Goal: Information Seeking & Learning: Understand process/instructions

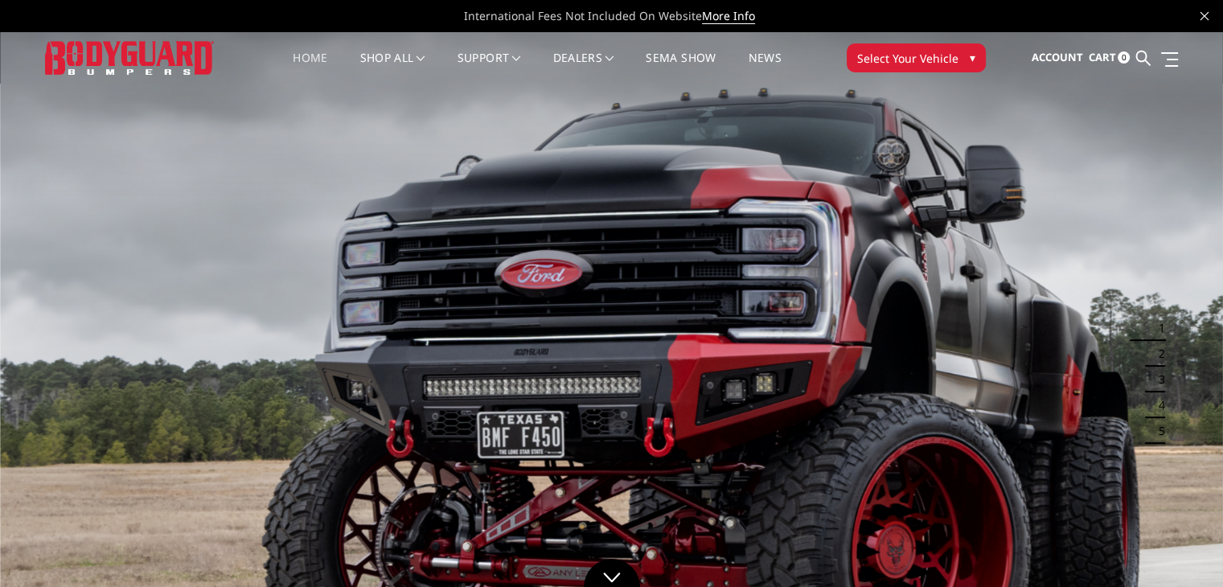
click at [959, 55] on button "Select Your Vehicle ▾" at bounding box center [916, 57] width 139 height 29
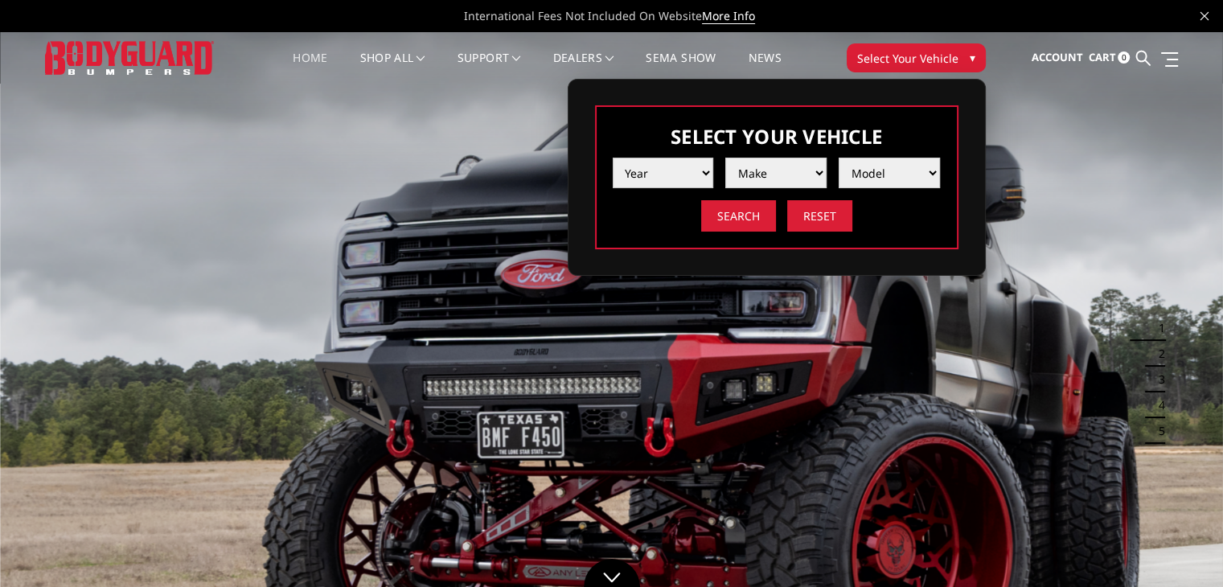
click at [684, 175] on select "Year 2025 2024 2023 2022 2021 2020 2019 2018 2017 2016 2015 2014 2013 2012 2011…" at bounding box center [663, 173] width 101 height 31
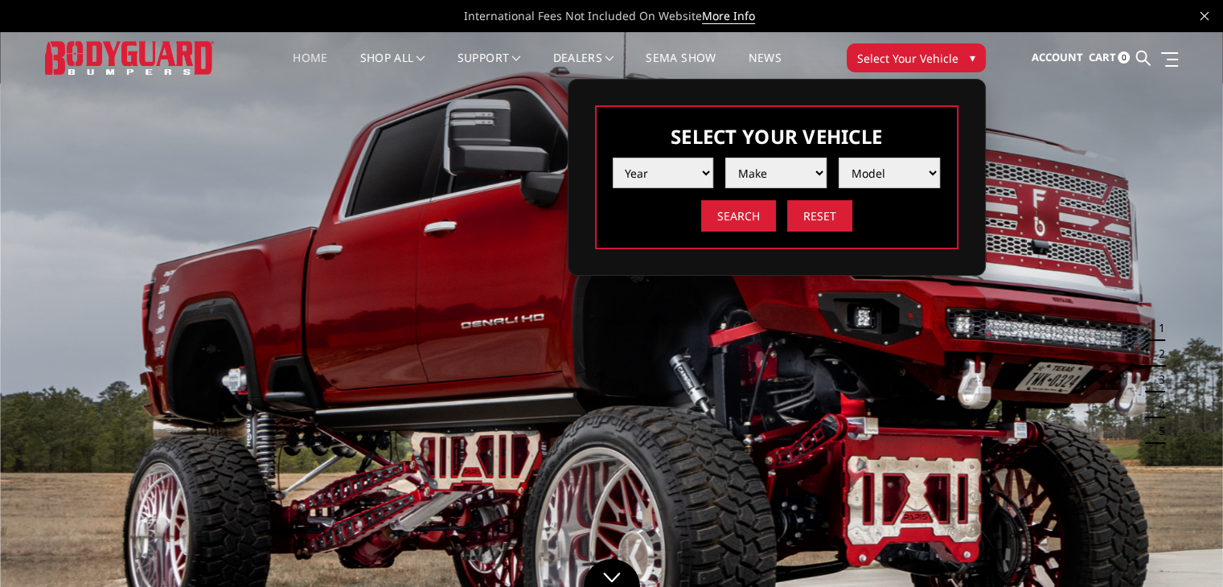
select select "yr_2025"
click at [613, 158] on select "Year 2025 2024 2023 2022 2021 2020 2019 2018 2017 2016 2015 2014 2013 2012 2011…" at bounding box center [663, 173] width 101 height 31
click at [765, 167] on select "Make Chevrolet Ford GMC Ram Toyota" at bounding box center [775, 173] width 101 height 31
select select "mk_ram"
click at [725, 158] on select "Make Chevrolet Ford GMC Ram Toyota" at bounding box center [775, 173] width 101 height 31
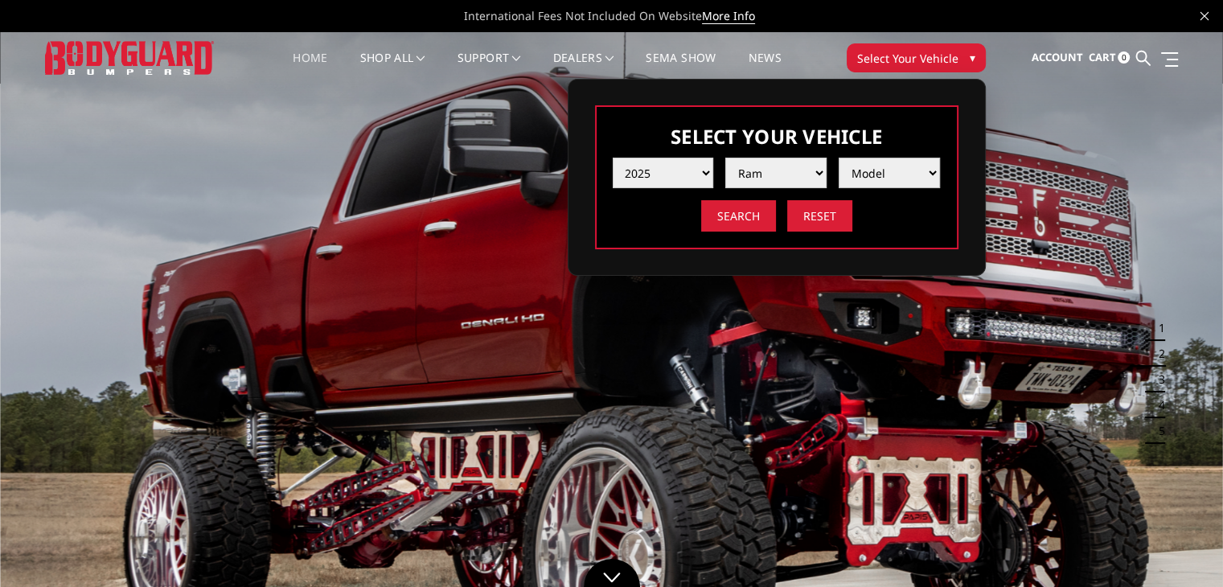
click at [875, 173] on select "Model 1500 6-Lug 1500 Rebel 2500 / 3500 4500 / 5500 RHO" at bounding box center [889, 173] width 101 height 31
select select "md_2500-3500"
click at [839, 158] on select "Model 1500 6-Lug 1500 Rebel 2500 / 3500 4500 / 5500 RHO" at bounding box center [889, 173] width 101 height 31
click at [755, 223] on input "Search" at bounding box center [738, 215] width 75 height 31
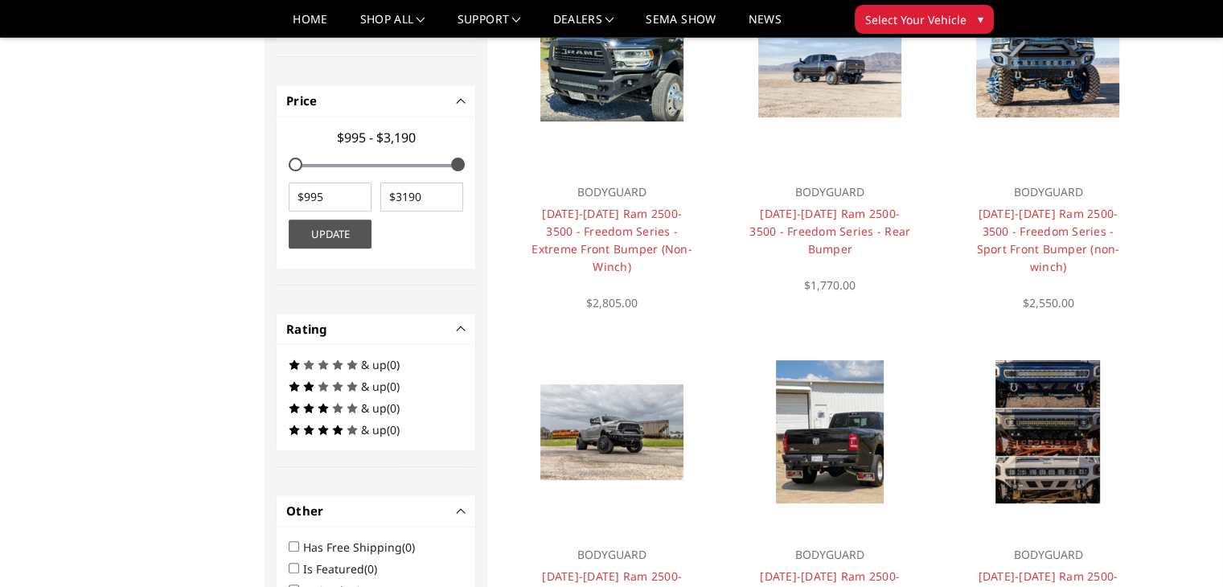
scroll to position [530, 0]
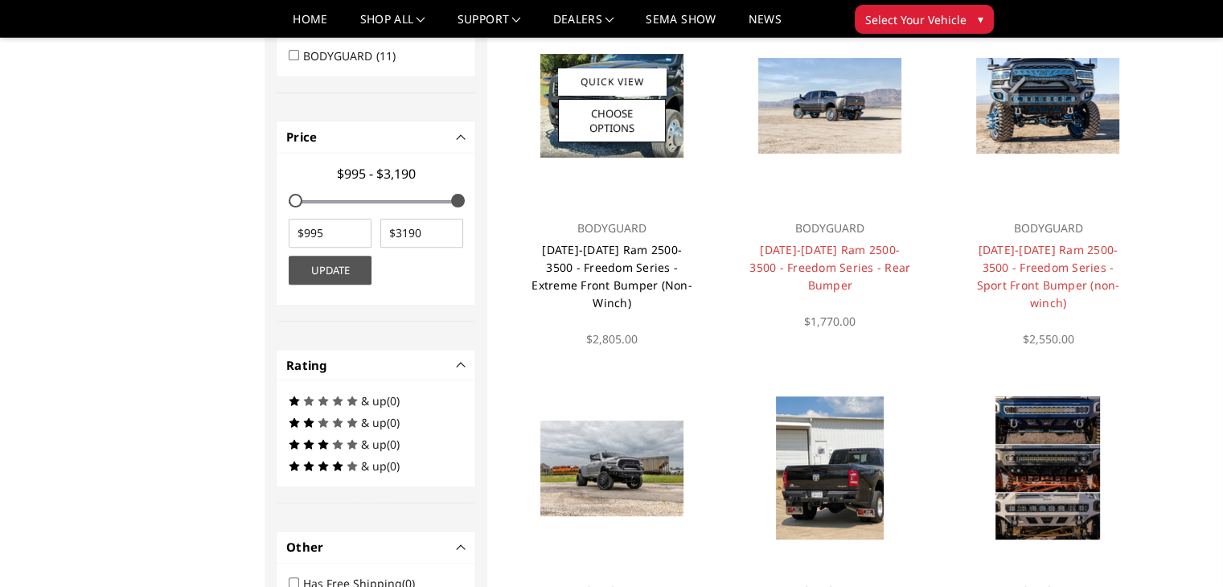
click at [602, 246] on link "2019-2025 Ram 2500-3500 - Freedom Series - Extreme Front Bumper (Non-Winch)" at bounding box center [612, 276] width 161 height 68
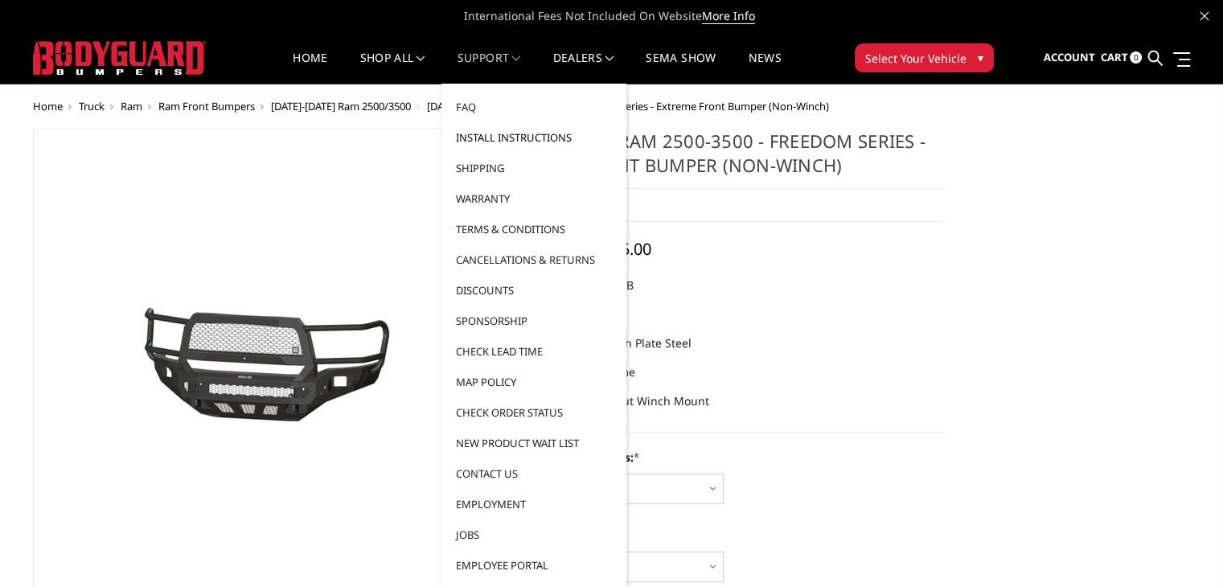
click at [511, 134] on link "Install Instructions" at bounding box center [534, 137] width 172 height 31
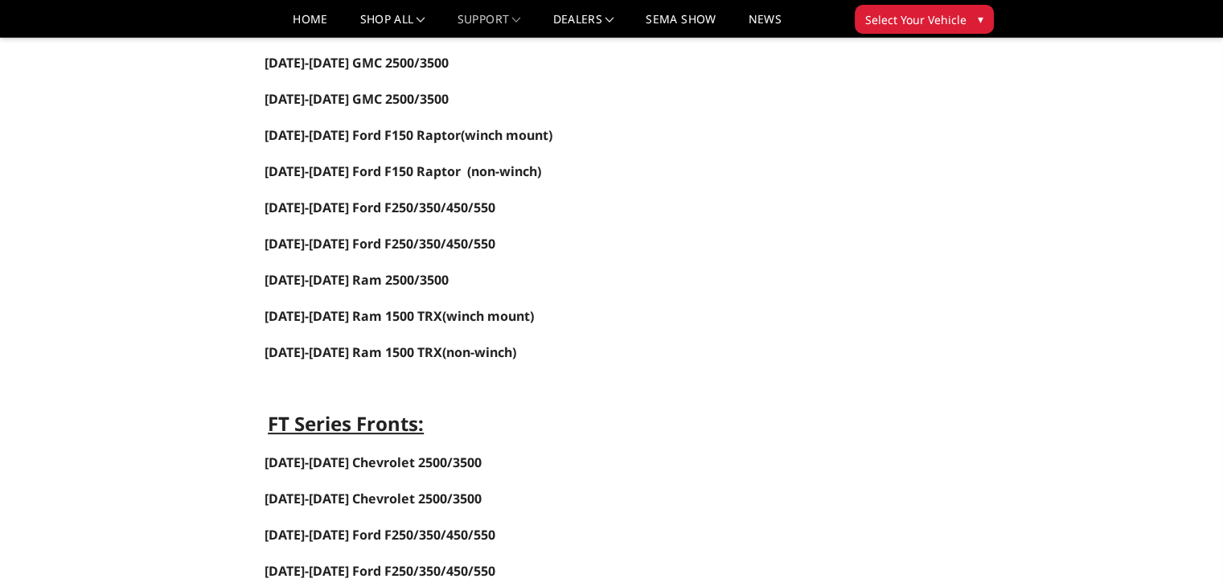
scroll to position [483, 0]
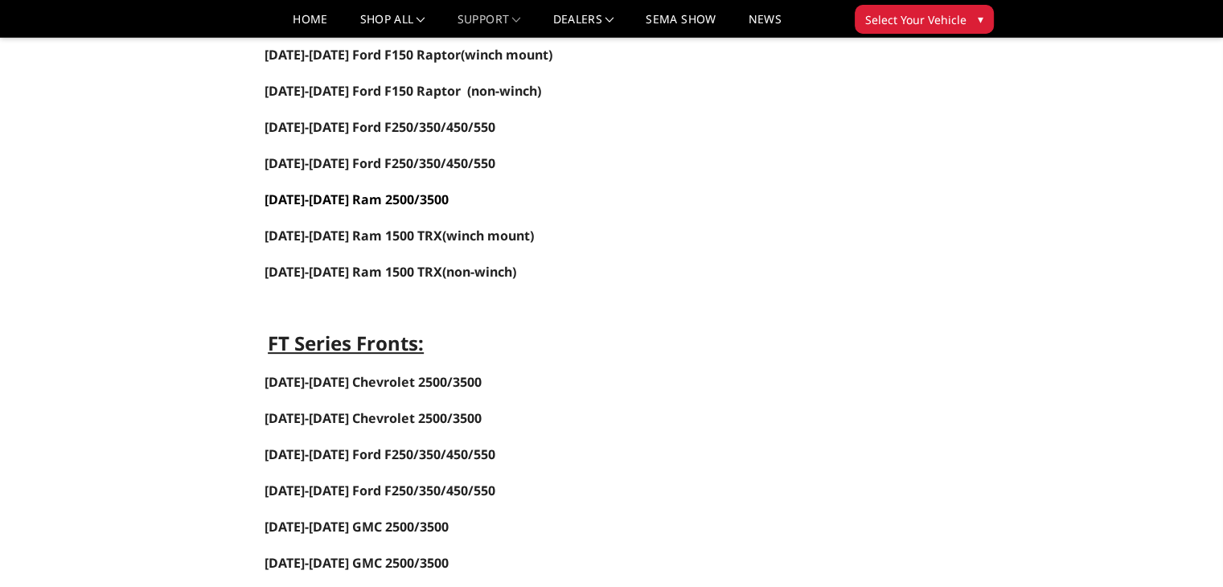
click at [358, 191] on span "[DATE]-[DATE] Ram 2500/3500" at bounding box center [357, 200] width 184 height 18
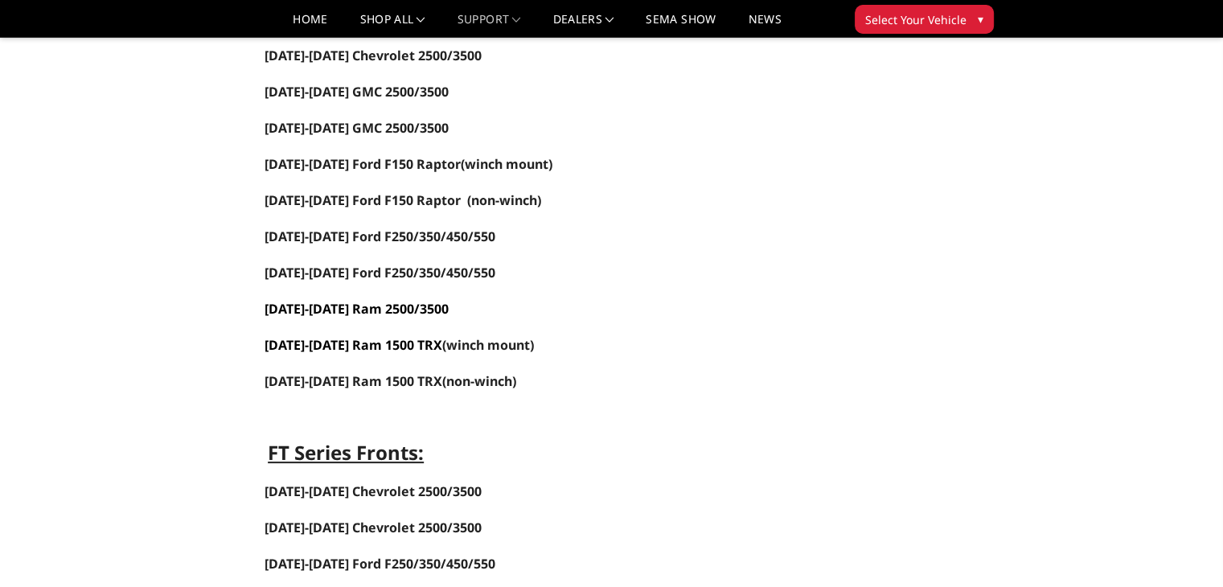
scroll to position [402, 0]
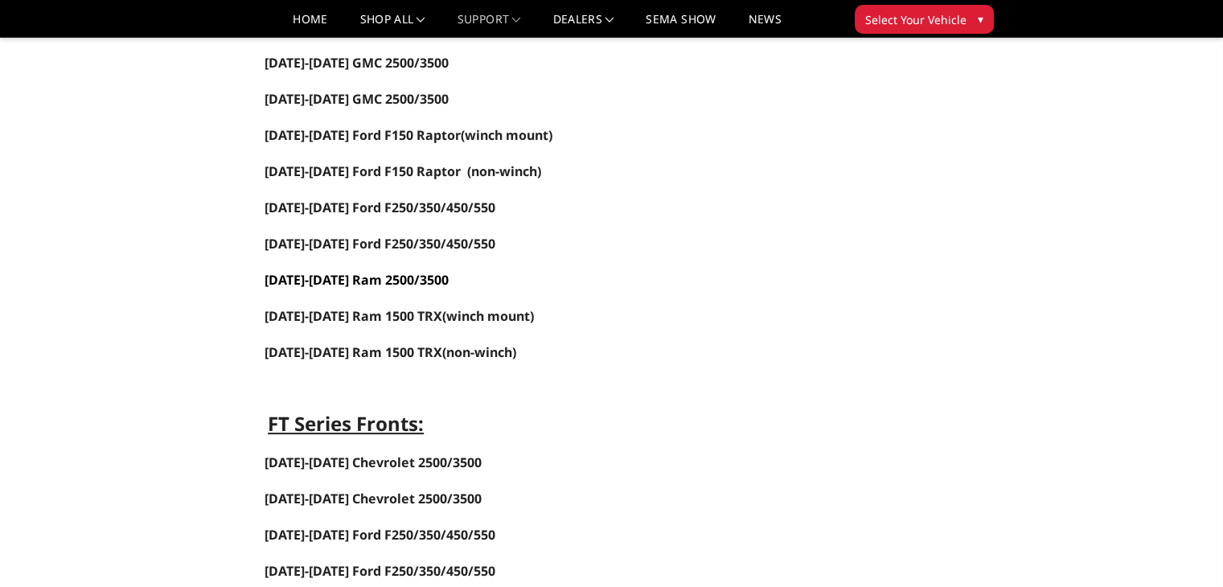
click at [318, 271] on span "[DATE]-[DATE] Ram 2500/3500" at bounding box center [357, 280] width 184 height 18
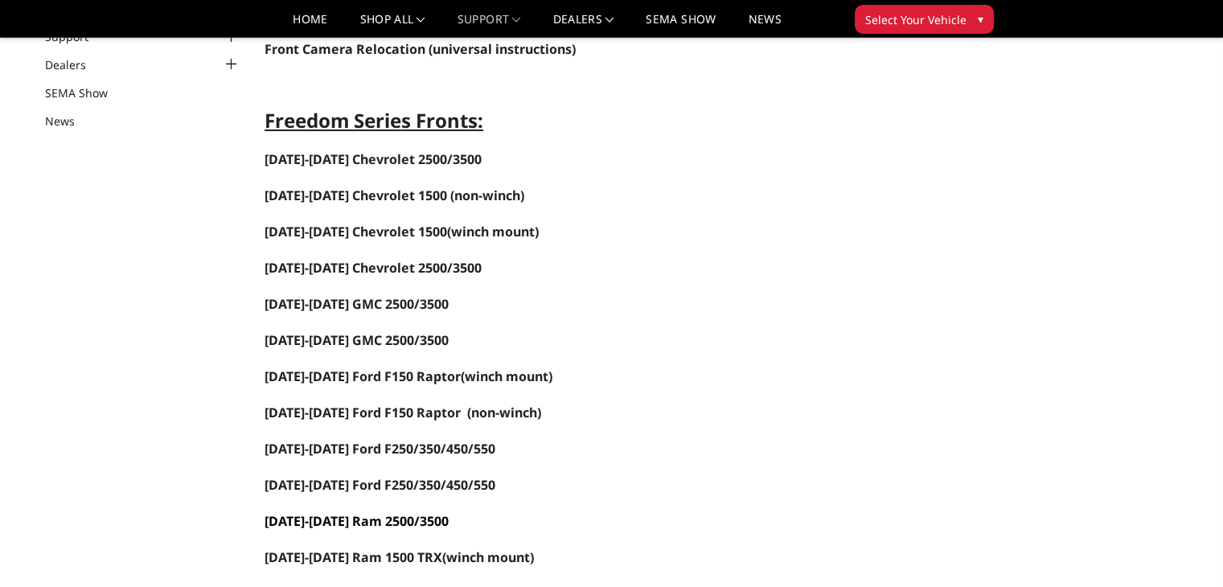
scroll to position [241, 0]
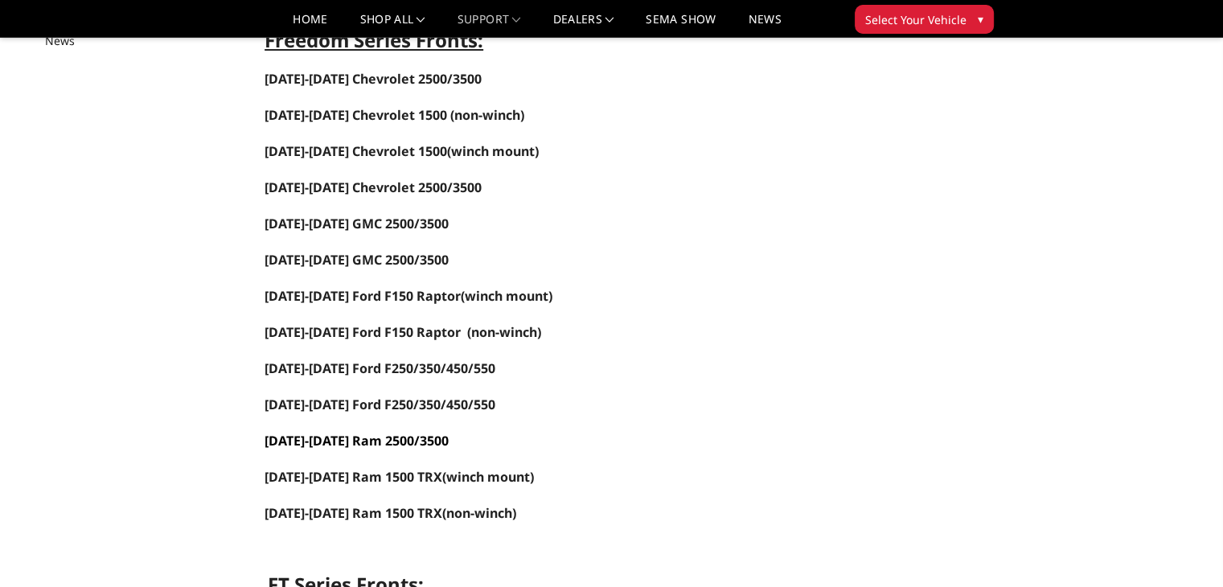
click at [388, 432] on span "[DATE]-[DATE] Ram 2500/3500" at bounding box center [357, 441] width 184 height 18
